Goal: Transaction & Acquisition: Purchase product/service

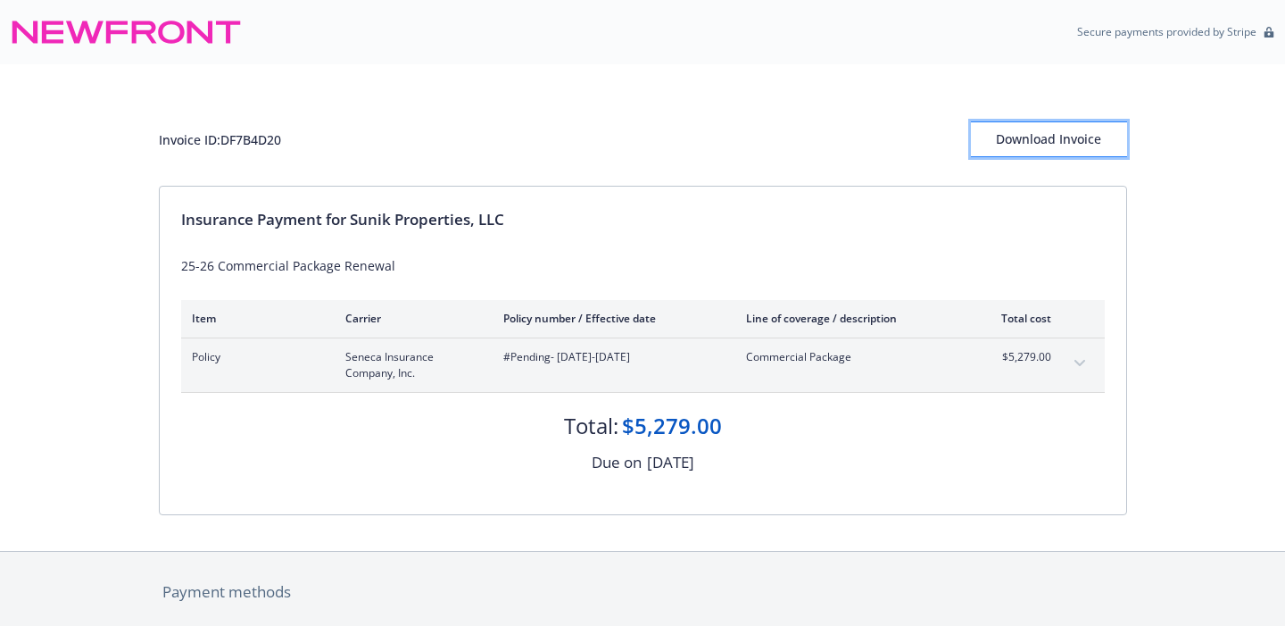
click at [1071, 147] on div "Download Invoice" at bounding box center [1049, 139] width 156 height 34
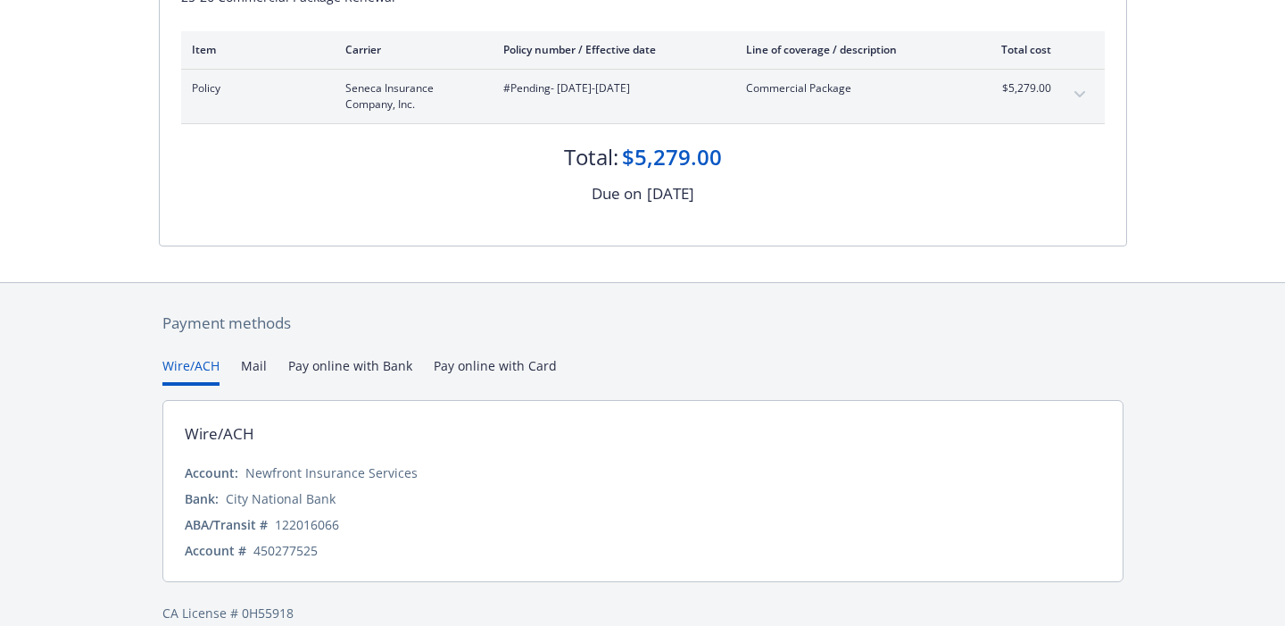
scroll to position [294, 0]
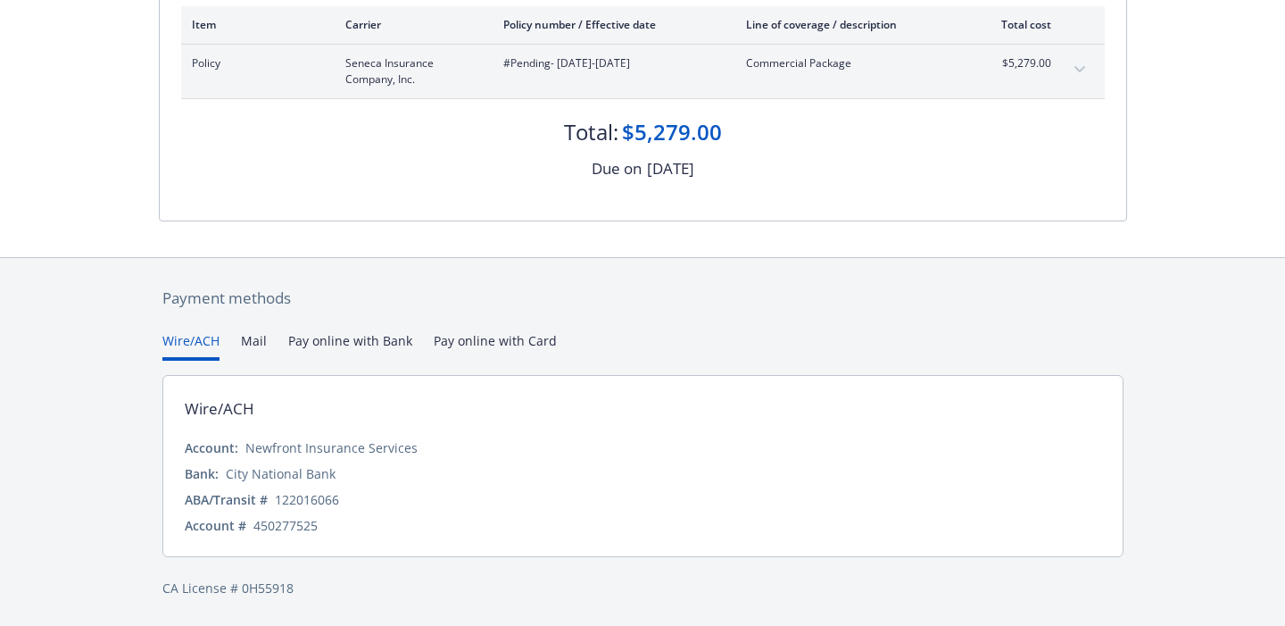
click at [187, 347] on button "Wire/ACH" at bounding box center [190, 345] width 57 height 29
click at [381, 336] on button "Pay online with Bank" at bounding box center [350, 345] width 124 height 29
click at [187, 338] on button "Wire/ACH" at bounding box center [190, 345] width 57 height 29
click at [251, 338] on button "Mail" at bounding box center [254, 345] width 26 height 29
click at [196, 336] on button "Wire/ACH" at bounding box center [190, 345] width 57 height 29
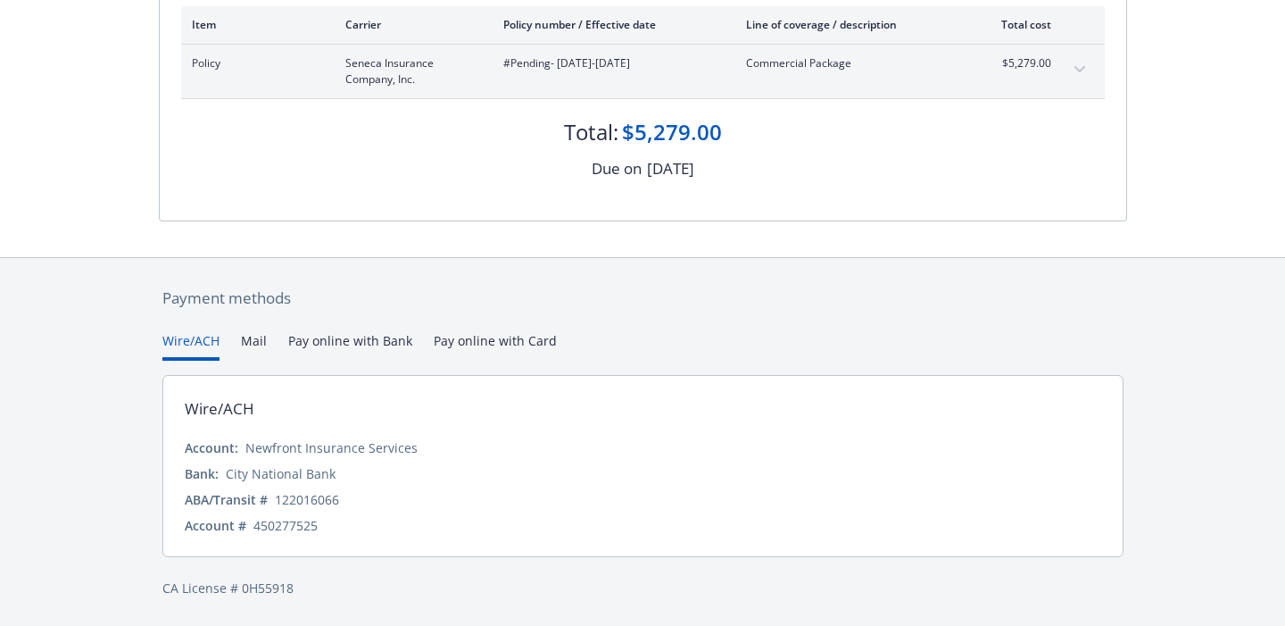
click at [254, 336] on button "Mail" at bounding box center [254, 345] width 26 height 29
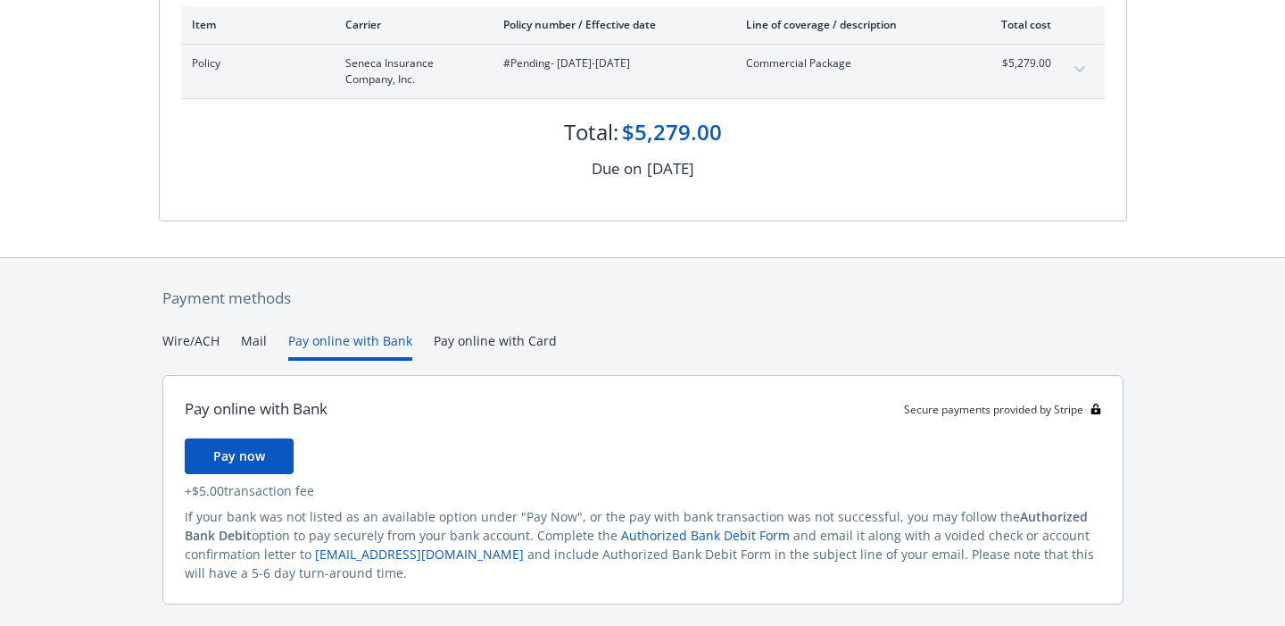
click at [321, 344] on button "Pay online with Bank" at bounding box center [350, 345] width 124 height 29
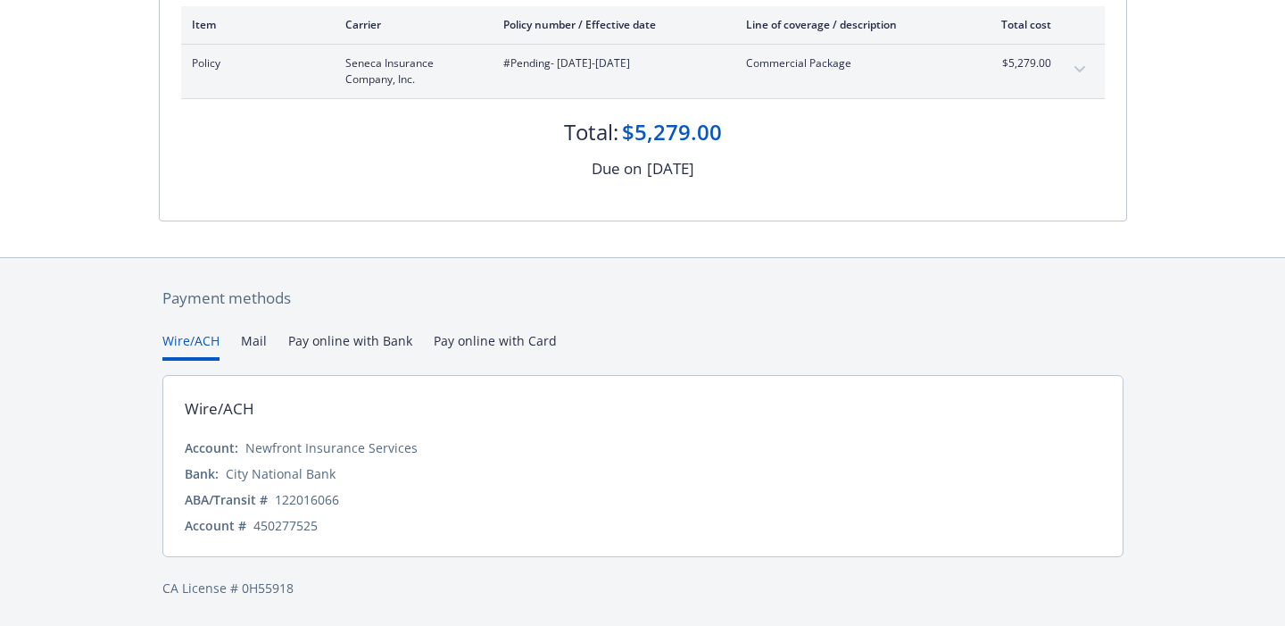
click at [193, 331] on button "Wire/ACH" at bounding box center [190, 345] width 57 height 29
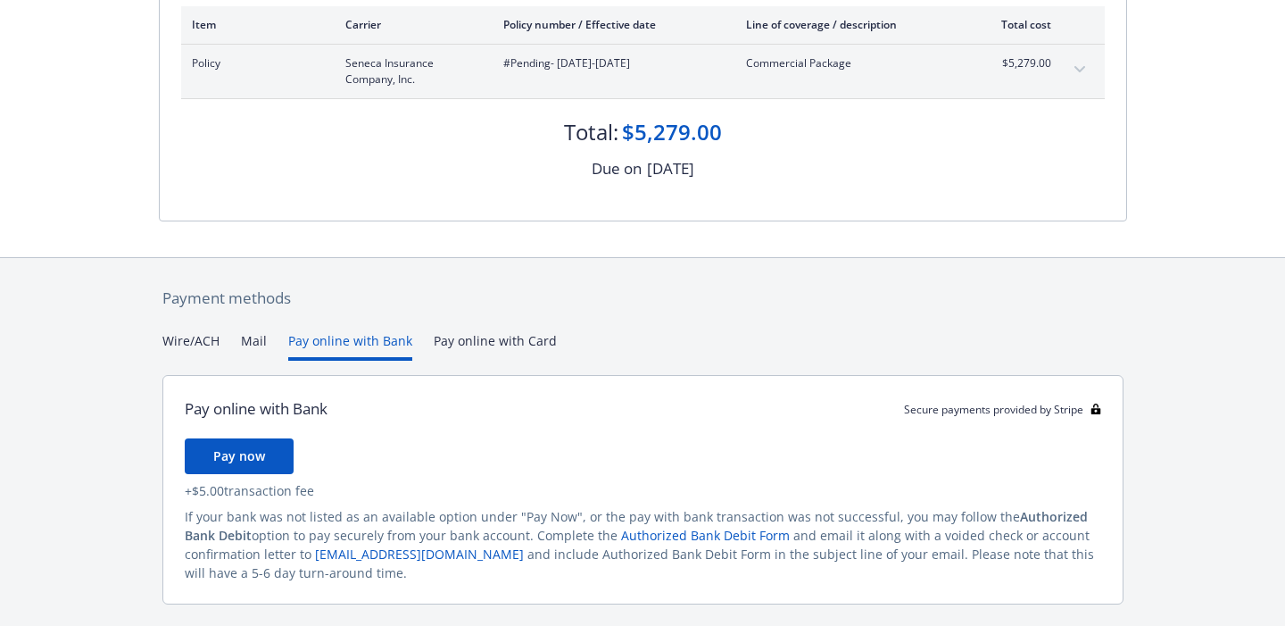
click at [339, 340] on button "Pay online with Bank" at bounding box center [350, 345] width 124 height 29
click at [232, 466] on button "Pay now" at bounding box center [239, 456] width 109 height 36
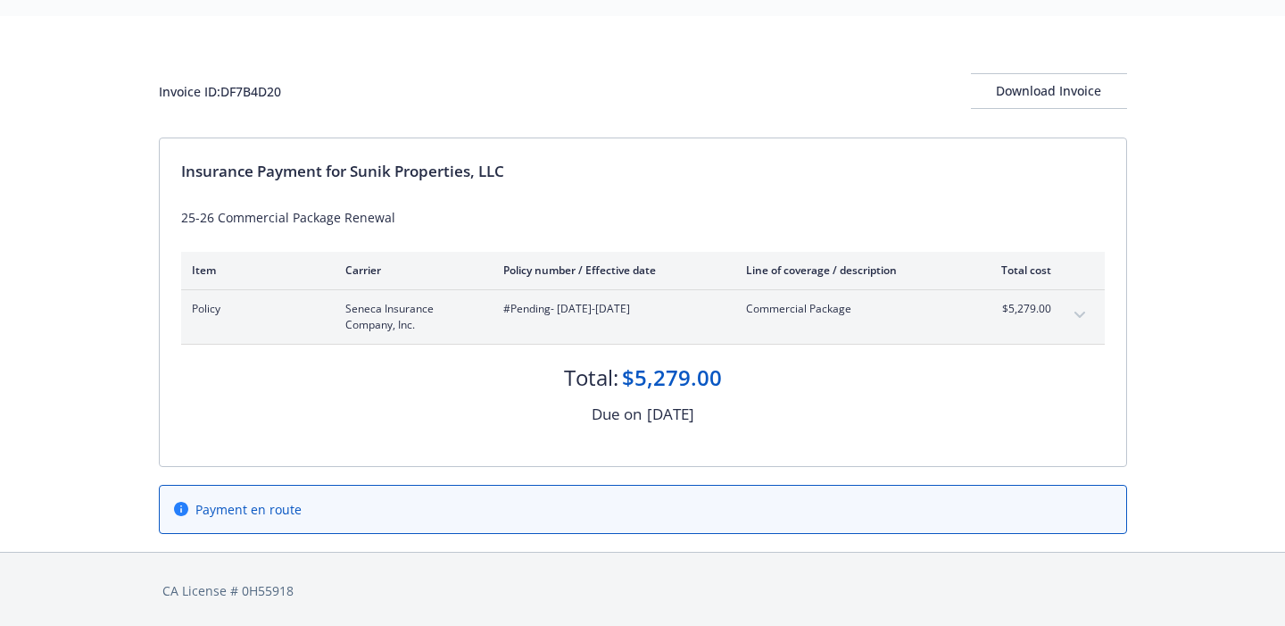
scroll to position [50, 0]
click at [268, 498] on span "Payment en route" at bounding box center [248, 507] width 106 height 19
